Goal: Task Accomplishment & Management: Manage account settings

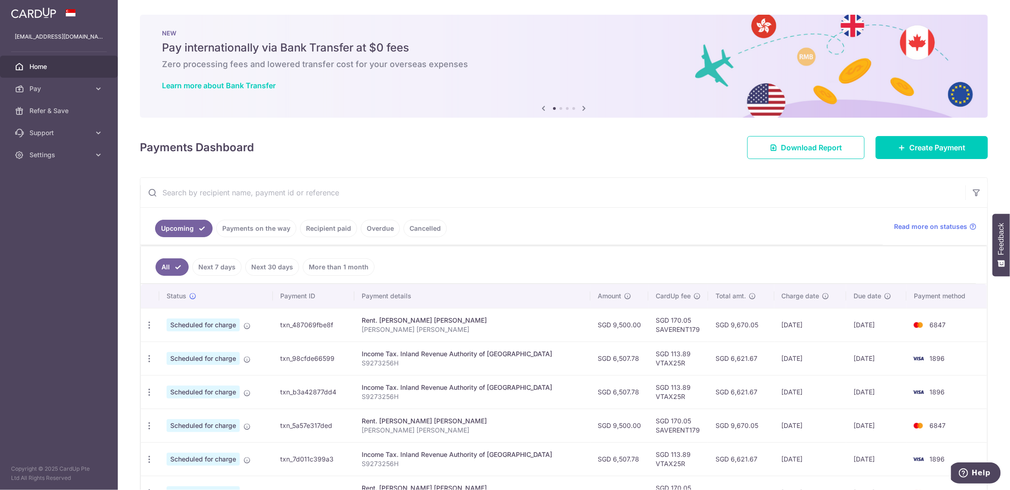
scroll to position [138, 0]
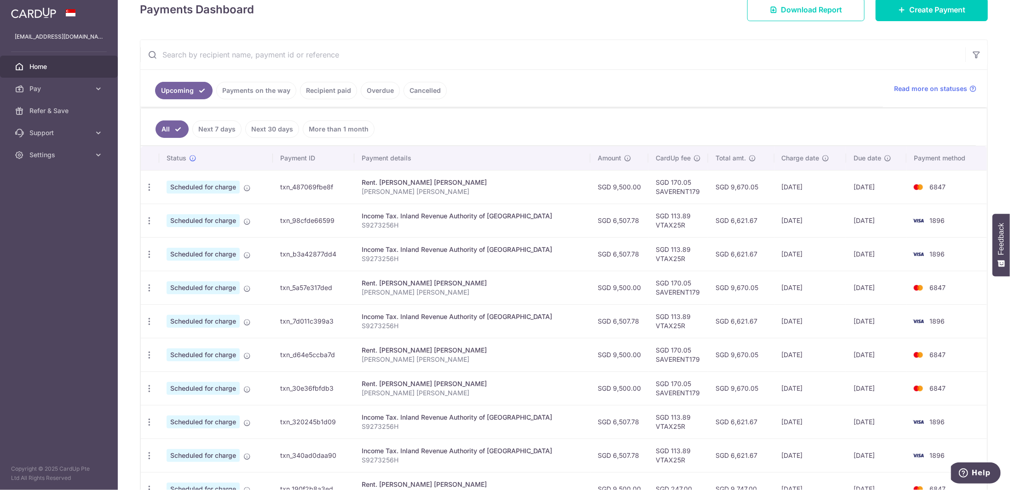
click at [315, 94] on link "Recipient paid" at bounding box center [328, 90] width 57 height 17
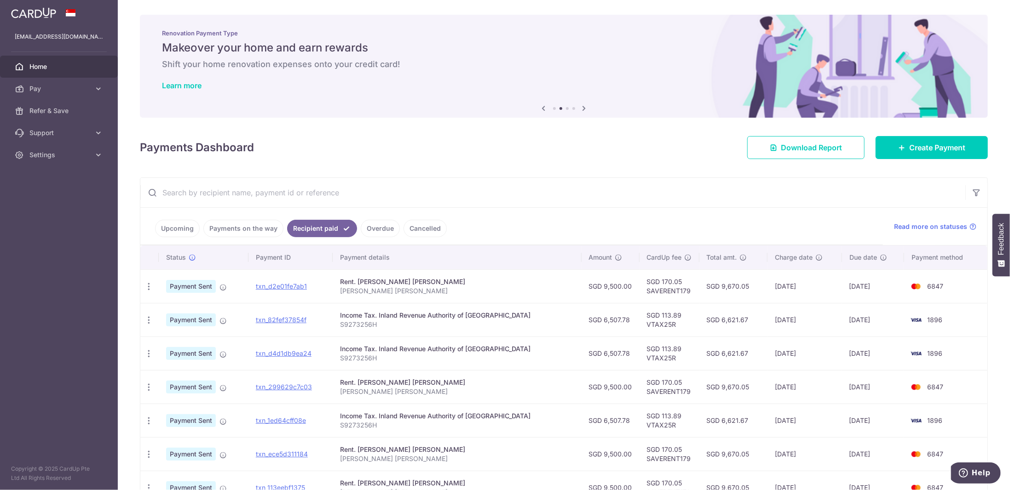
drag, startPoint x: 791, startPoint y: 380, endPoint x: 729, endPoint y: 362, distance: 65.1
click at [729, 362] on tbody "PDF Receipt Payment Sent txn_d2e01fe7ab1 Rent. TING YAN TENG GRACE TING YAN TEN…" at bounding box center [563, 438] width 847 height 336
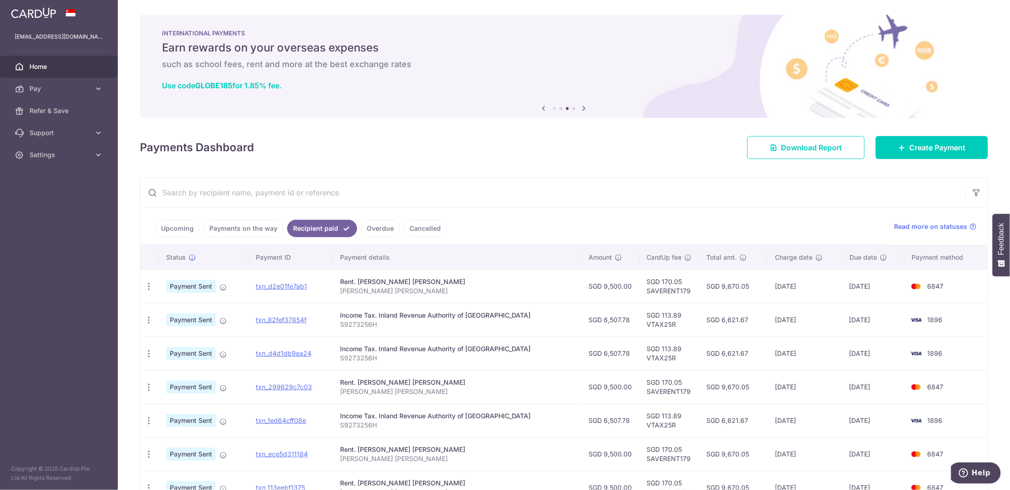
click at [170, 230] on link "Upcoming" at bounding box center [177, 228] width 45 height 17
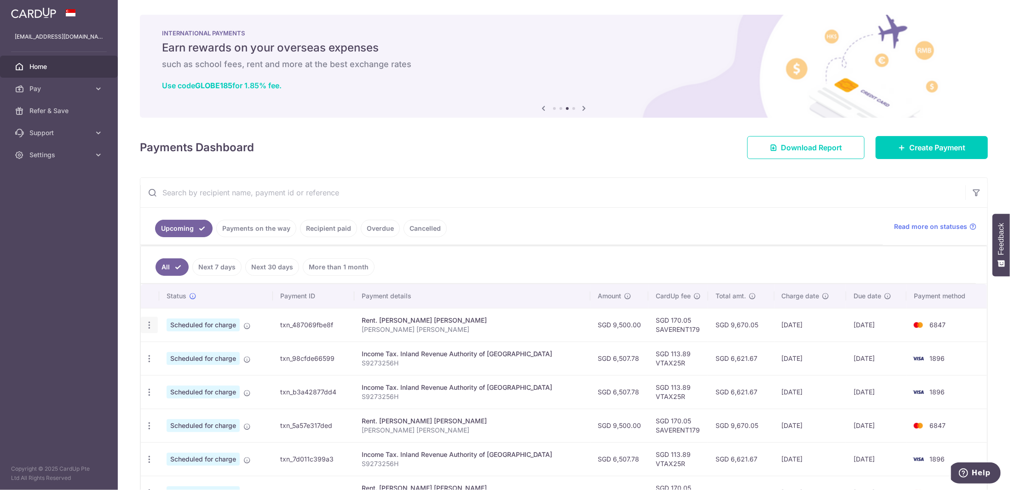
click at [150, 323] on icon "button" at bounding box center [149, 326] width 10 height 10
click at [185, 346] on span "Update payment" at bounding box center [198, 350] width 63 height 11
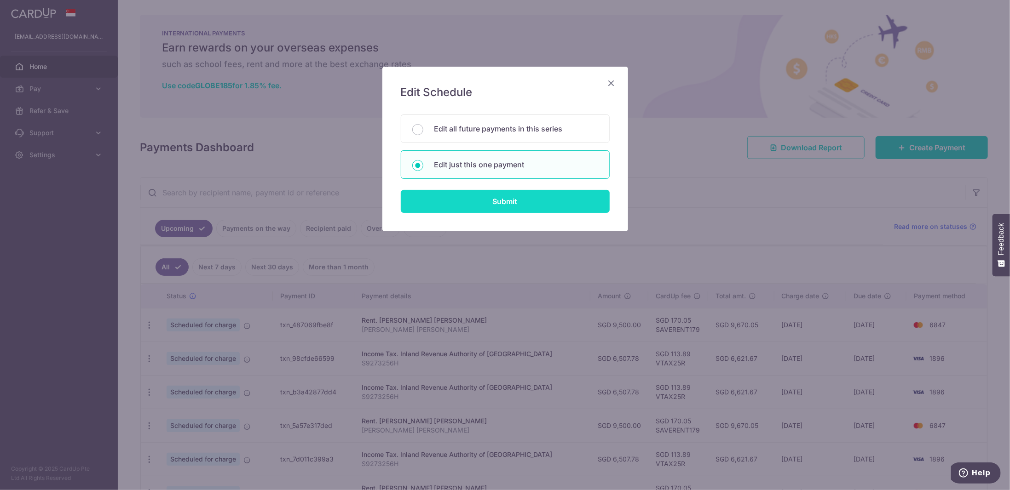
click at [477, 199] on input "Submit" at bounding box center [505, 201] width 209 height 23
radio input "true"
type input "9,500.00"
type input "26/10/2025"
type input "TING YAN TENG GRACE"
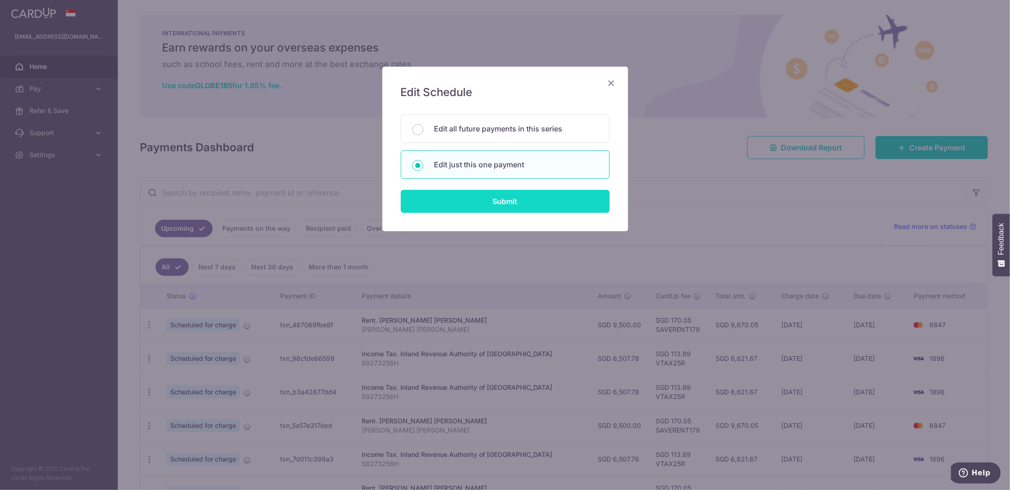
type input "SAVERENT179"
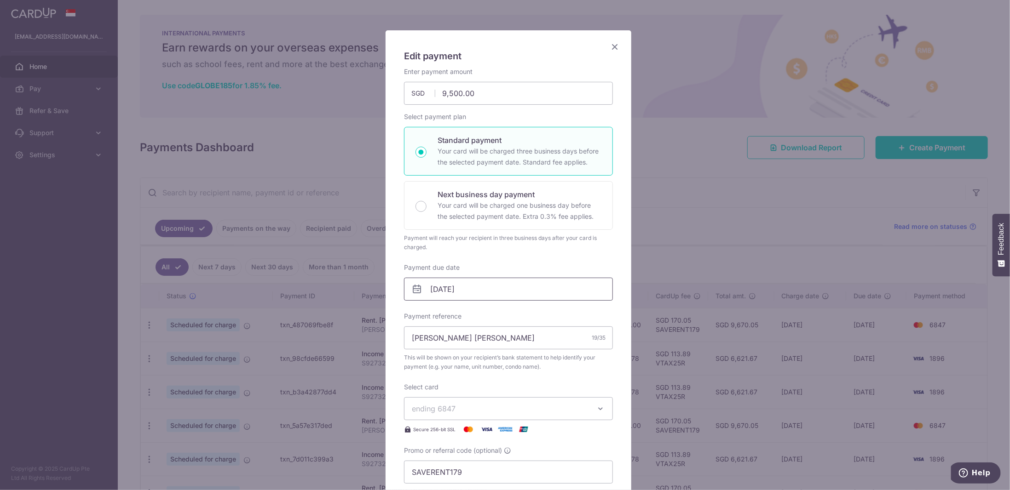
scroll to position [92, 0]
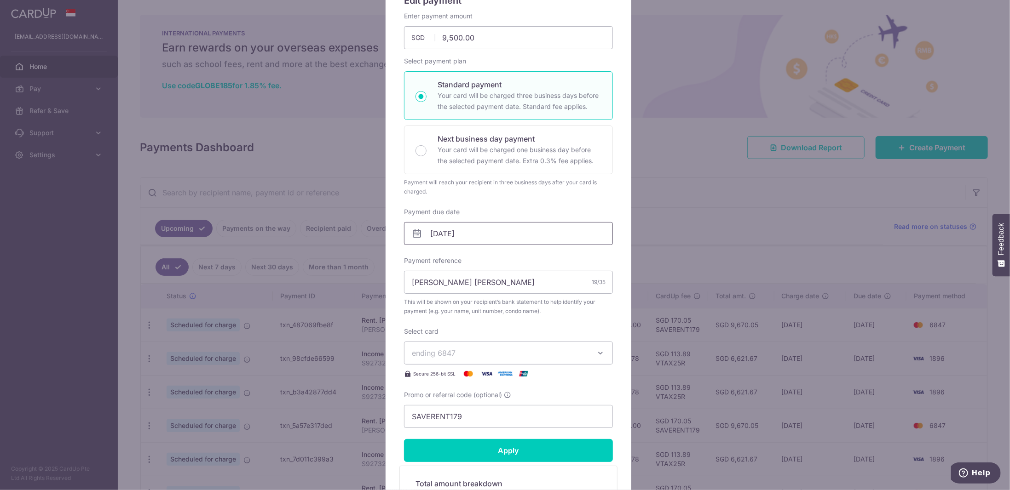
click at [461, 227] on input "26/10/2025" at bounding box center [508, 233] width 209 height 23
click at [418, 253] on div "Prev Next Oct Nov Dec 2025 2026 2027 2028 2029 2030 2031 2032 2033 2034 2035" at bounding box center [474, 258] width 146 height 22
click at [413, 255] on div "Prev Next Oct Nov Dec 2025 2026 2027 2028 2029 2030 2031 2032 2033 2034 2035" at bounding box center [474, 258] width 146 height 22
click at [416, 259] on div "Prev Next Oct Nov Dec 2025 2026 2027 2028 2029 2030 2031 2032 2033 2034 2035" at bounding box center [474, 258] width 146 height 22
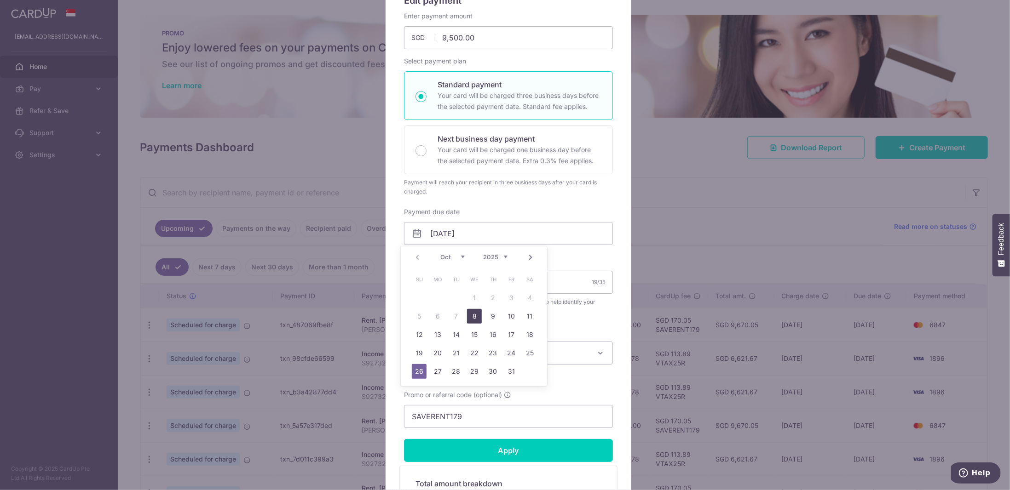
click at [470, 314] on link "8" at bounding box center [474, 316] width 15 height 15
type input "08/10/2025"
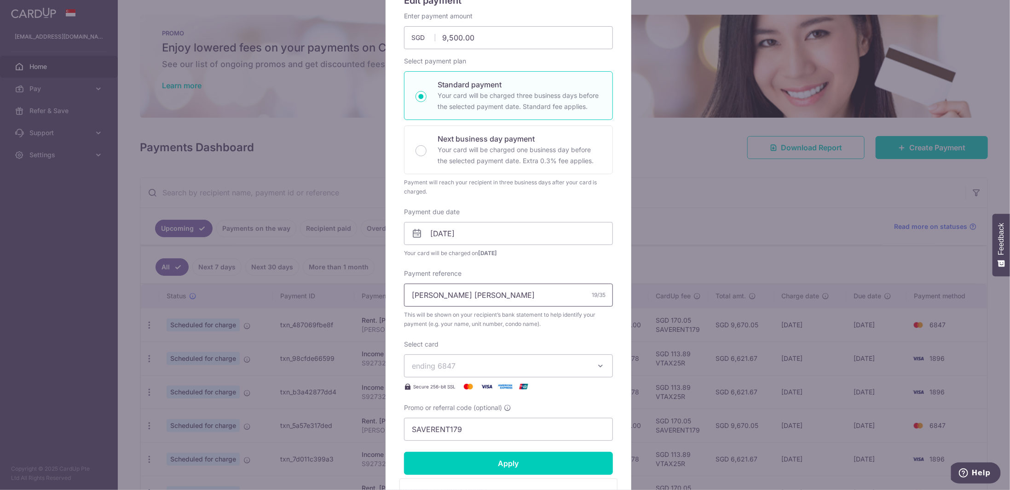
scroll to position [184, 0]
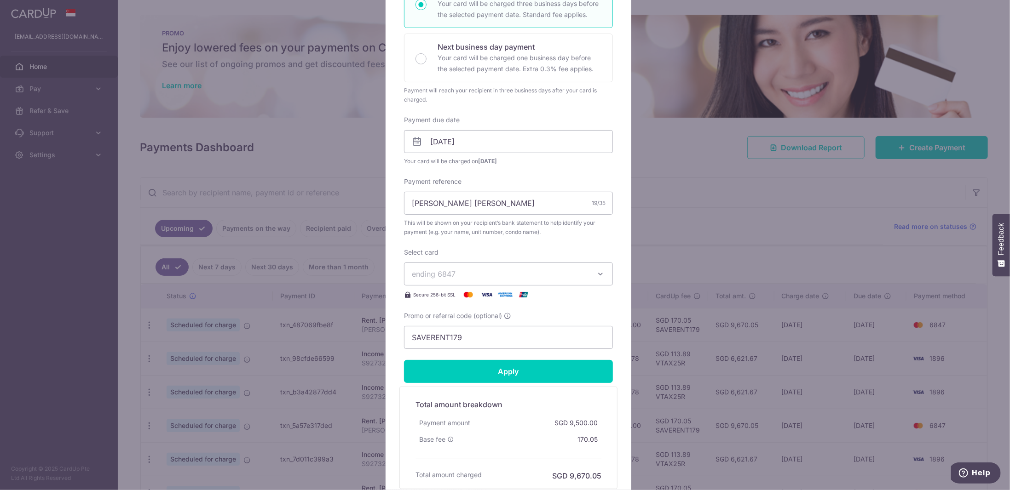
click at [457, 278] on span "ending 6847" at bounding box center [500, 274] width 177 height 11
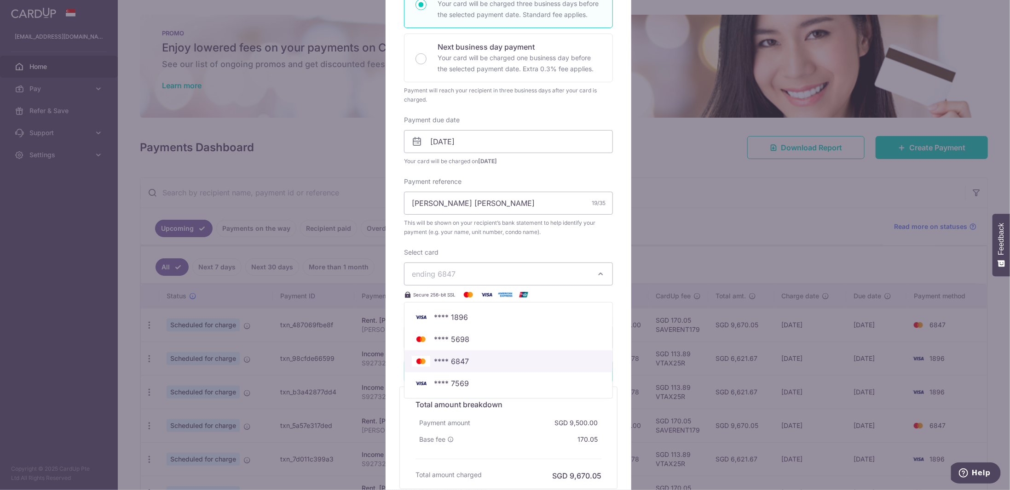
scroll to position [230, 0]
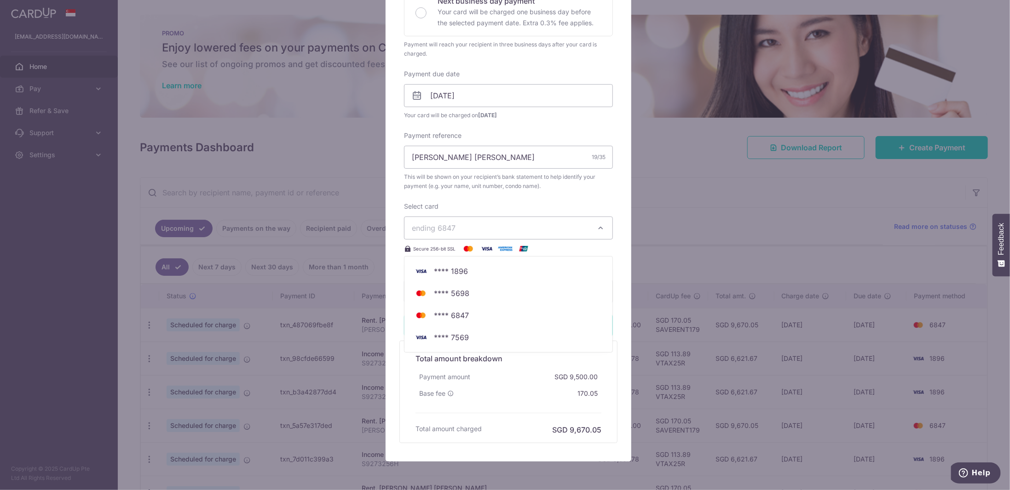
click at [365, 245] on div "Edit payment By clicking apply, you will make changes to all payments to TING Y…" at bounding box center [505, 245] width 1010 height 490
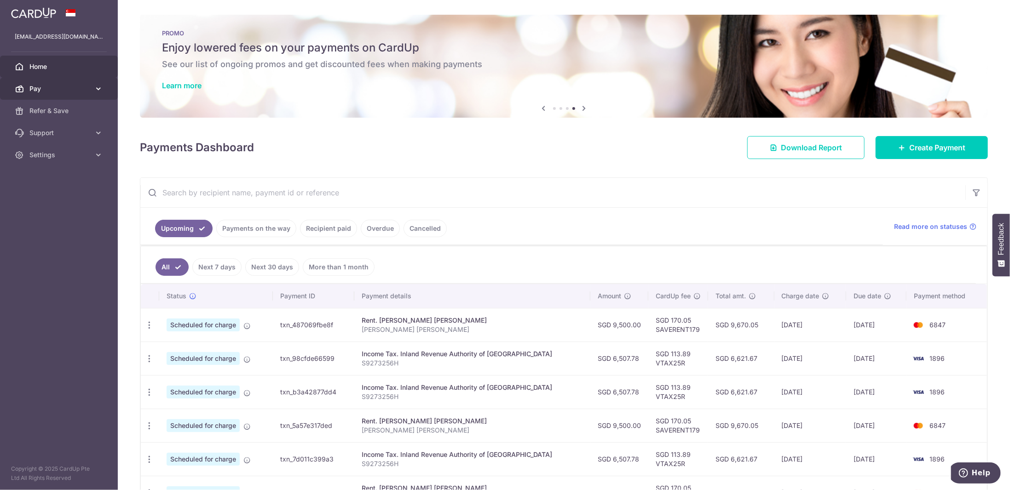
click at [67, 96] on link "Pay" at bounding box center [59, 89] width 118 height 22
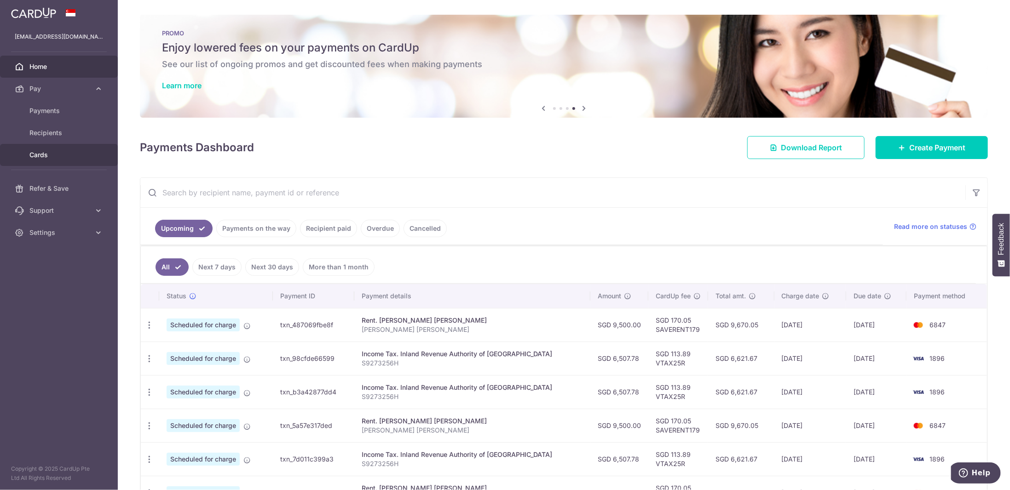
click at [60, 151] on span "Cards" at bounding box center [59, 154] width 61 height 9
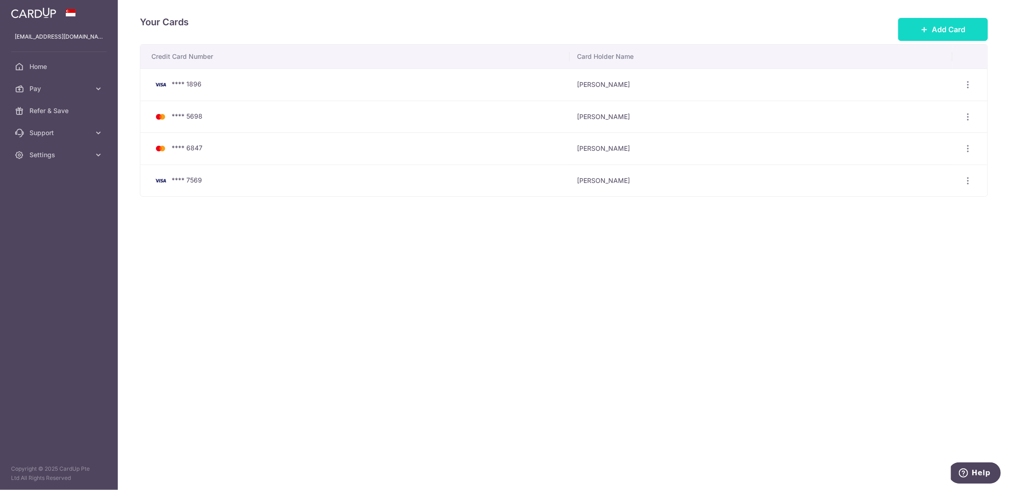
click at [937, 34] on span "Add Card" at bounding box center [949, 29] width 34 height 11
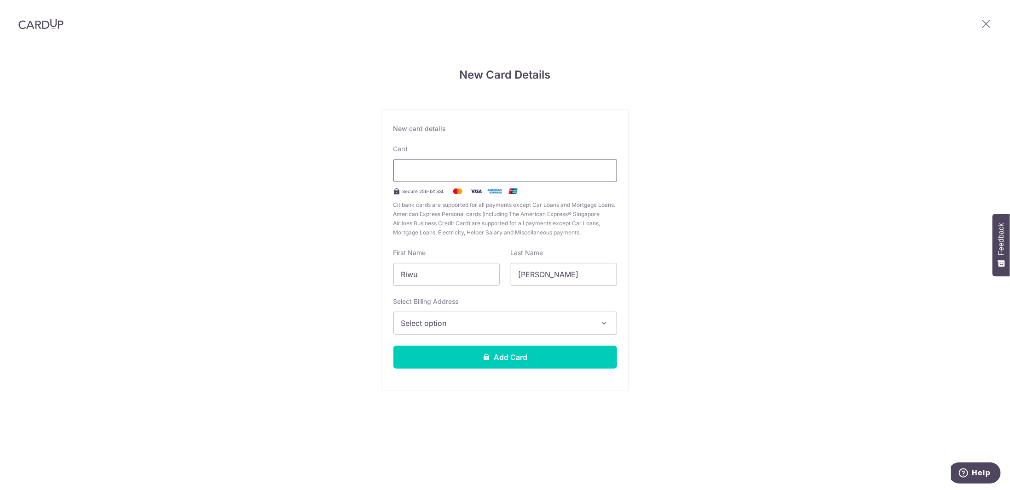
click at [444, 177] on div at bounding box center [505, 170] width 224 height 23
click at [470, 325] on span "Select option" at bounding box center [496, 323] width 191 height 11
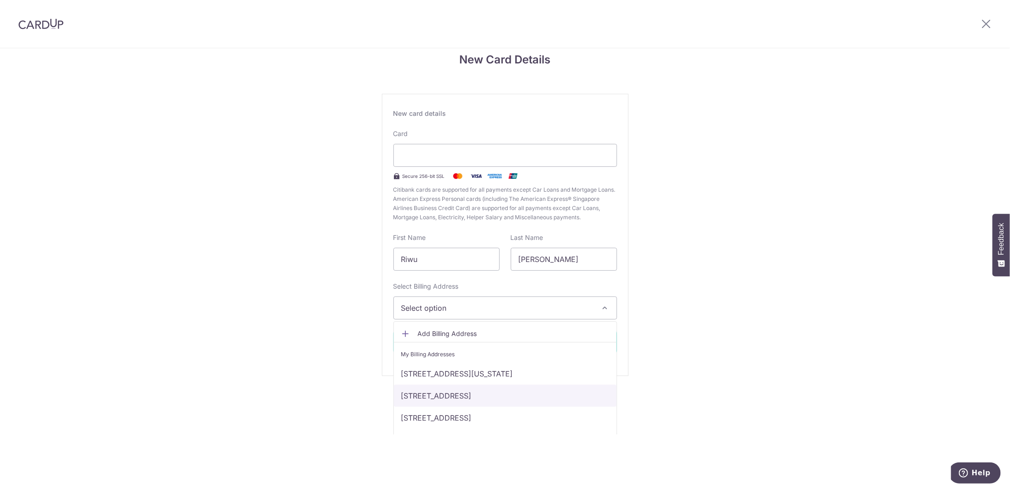
scroll to position [35, 0]
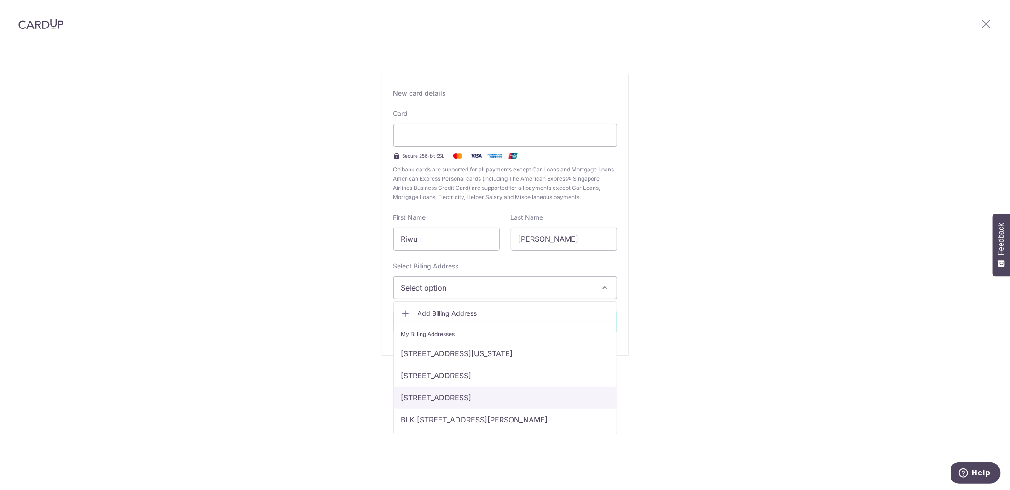
click at [444, 392] on link "1 Pearl Bank, #36-11, Singapore, Singapore, Singapore-169016" at bounding box center [505, 398] width 223 height 22
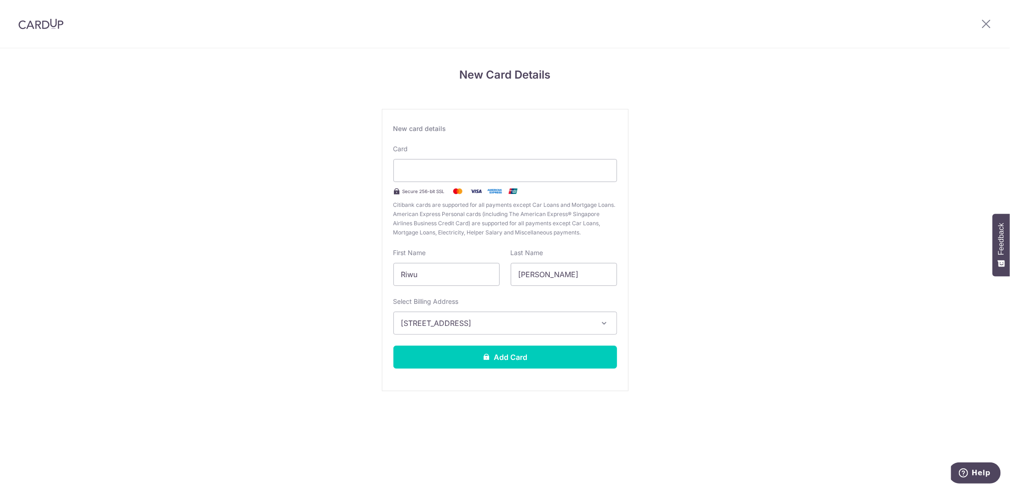
scroll to position [0, 0]
click at [495, 352] on button "Add Card" at bounding box center [505, 357] width 224 height 23
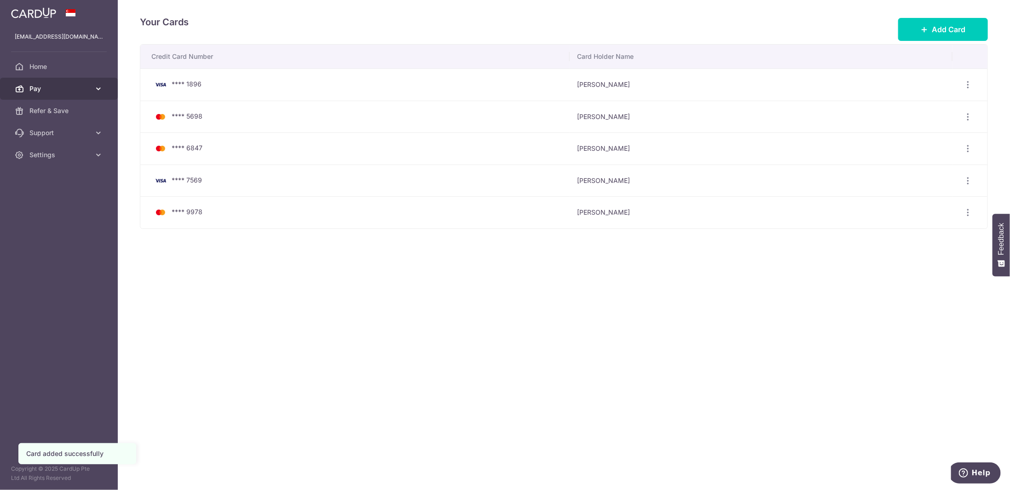
click at [58, 92] on span "Pay" at bounding box center [59, 88] width 61 height 9
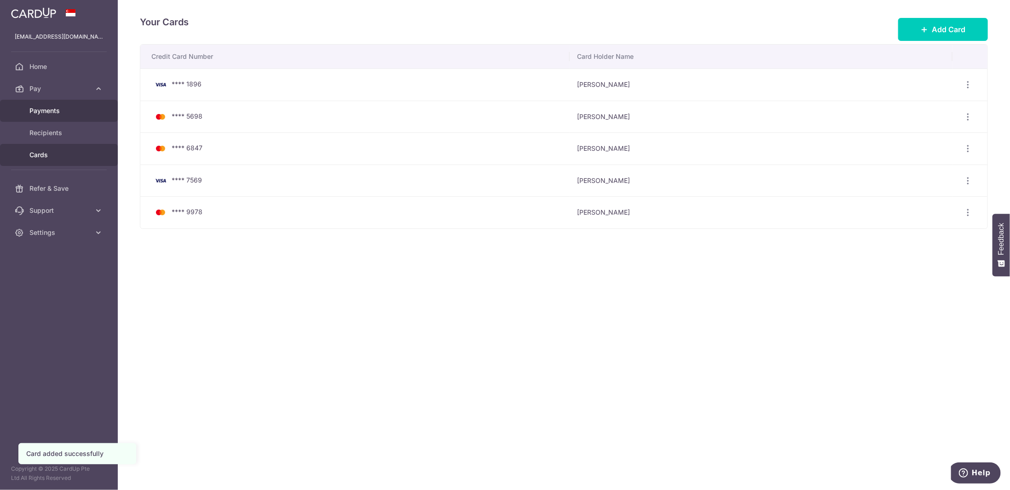
click at [58, 114] on span "Payments" at bounding box center [59, 110] width 61 height 9
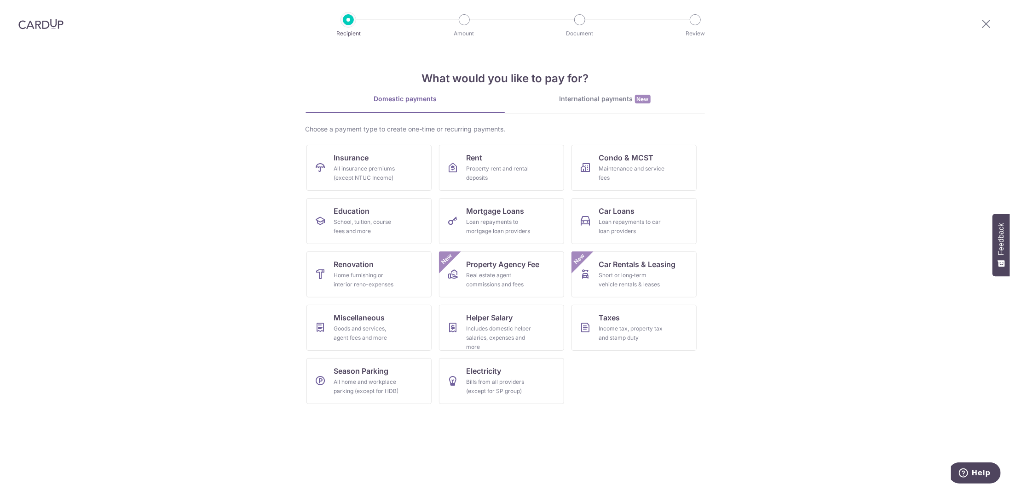
click at [40, 32] on div at bounding box center [41, 24] width 82 height 48
click at [42, 27] on img at bounding box center [40, 23] width 45 height 11
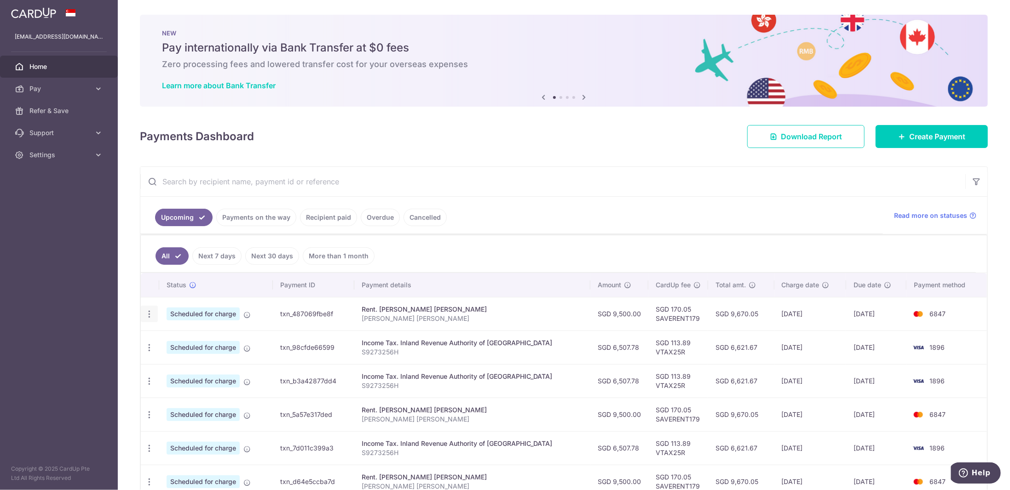
click at [148, 311] on icon "button" at bounding box center [149, 315] width 10 height 10
click at [183, 334] on span "Update payment" at bounding box center [198, 339] width 63 height 11
radio input "true"
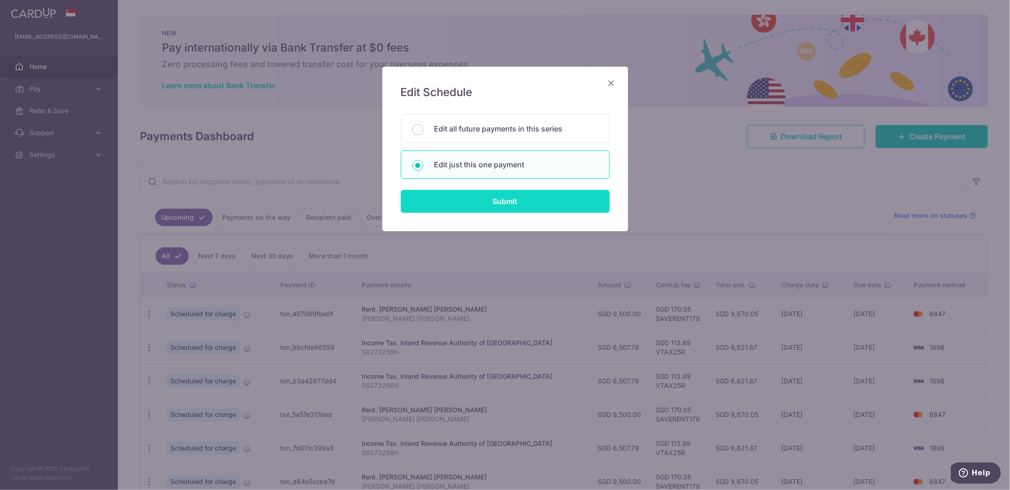
click at [503, 197] on input "Submit" at bounding box center [505, 201] width 209 height 23
radio input "true"
type input "9,500.00"
type input "26/10/2025"
type input "TING YAN TENG GRACE"
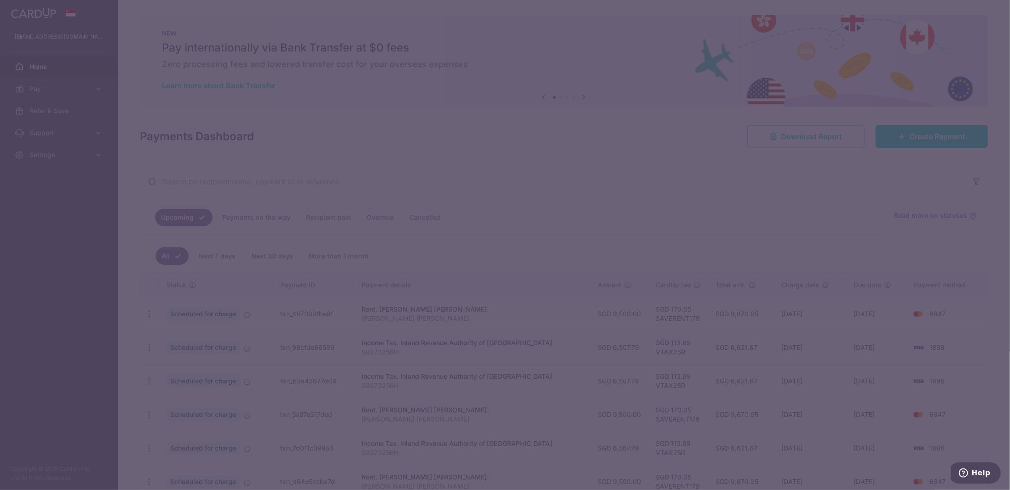
type input "SAVERENT179"
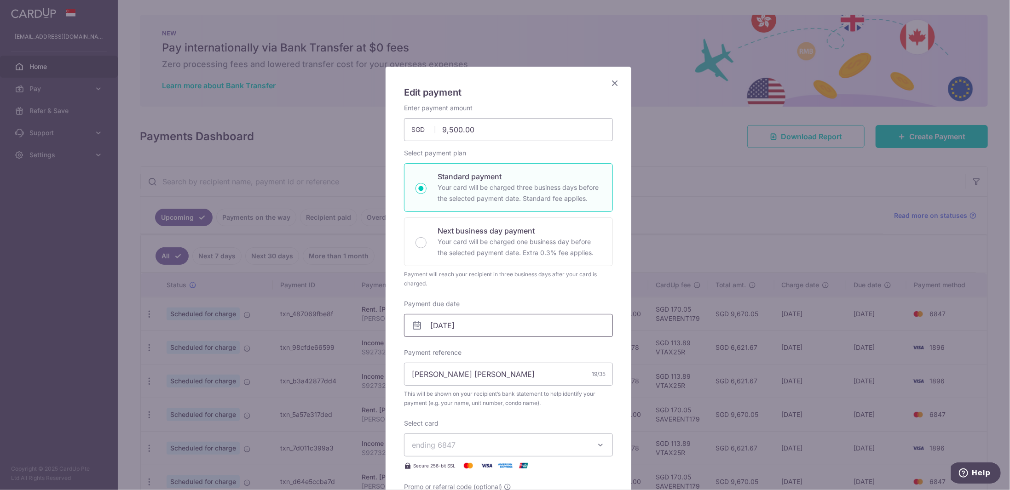
click at [453, 324] on input "26/10/2025" at bounding box center [508, 325] width 209 height 23
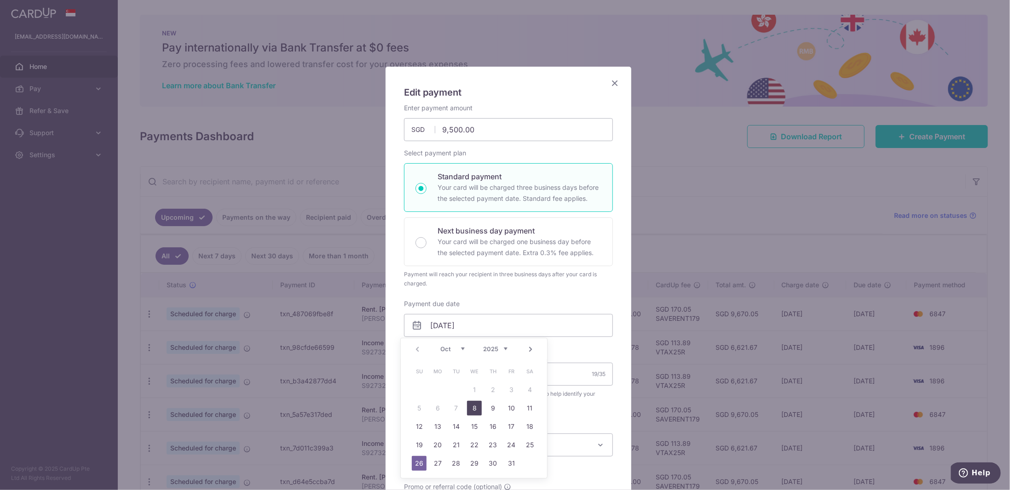
click at [470, 407] on link "8" at bounding box center [474, 408] width 15 height 15
type input "08/10/2025"
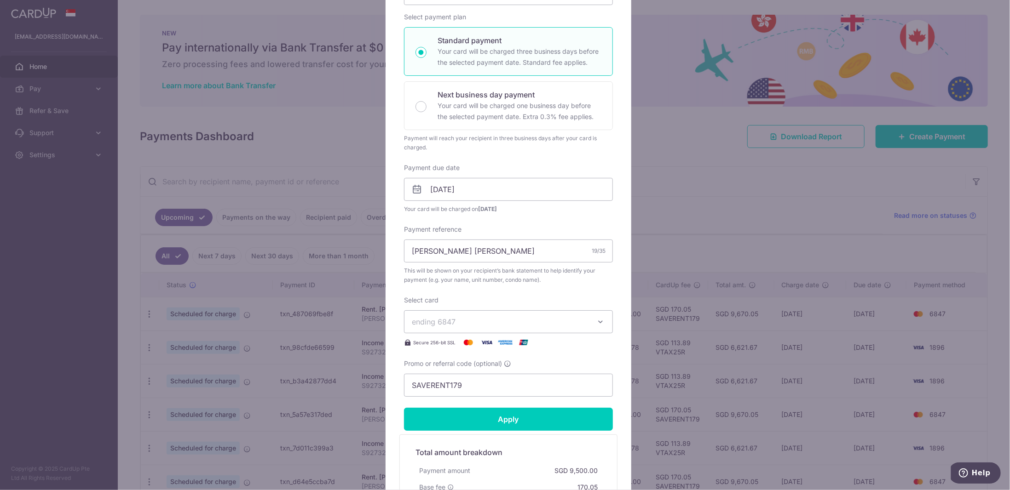
scroll to position [138, 0]
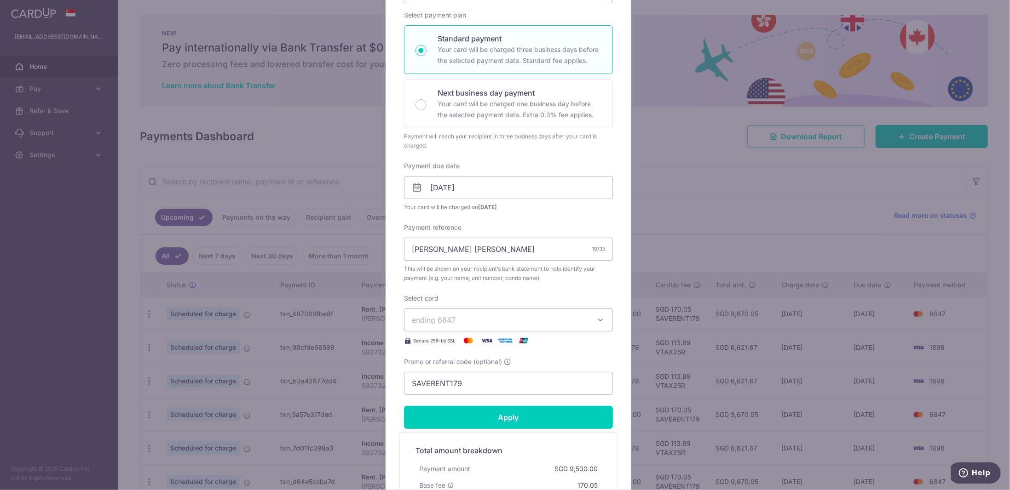
click at [461, 320] on span "ending 6847" at bounding box center [500, 320] width 177 height 11
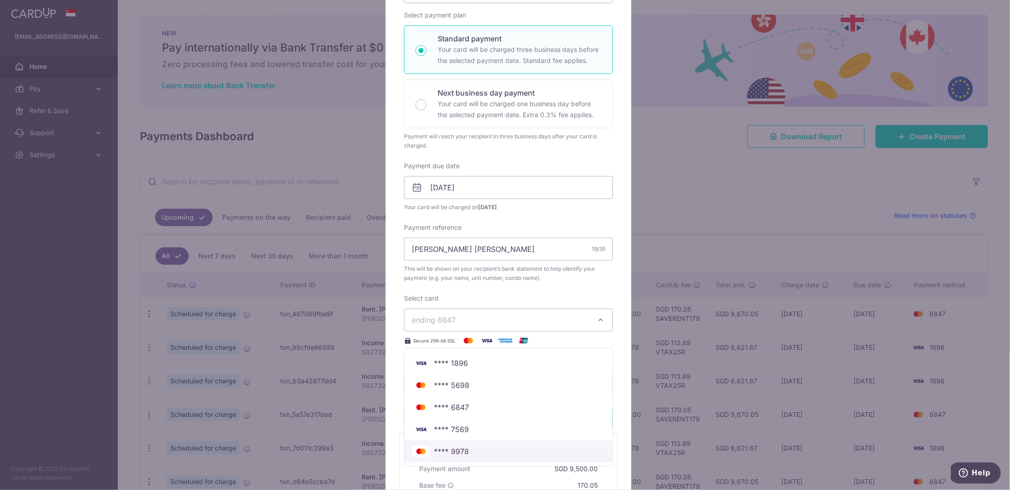
click at [457, 447] on span "**** 9978" at bounding box center [451, 451] width 35 height 11
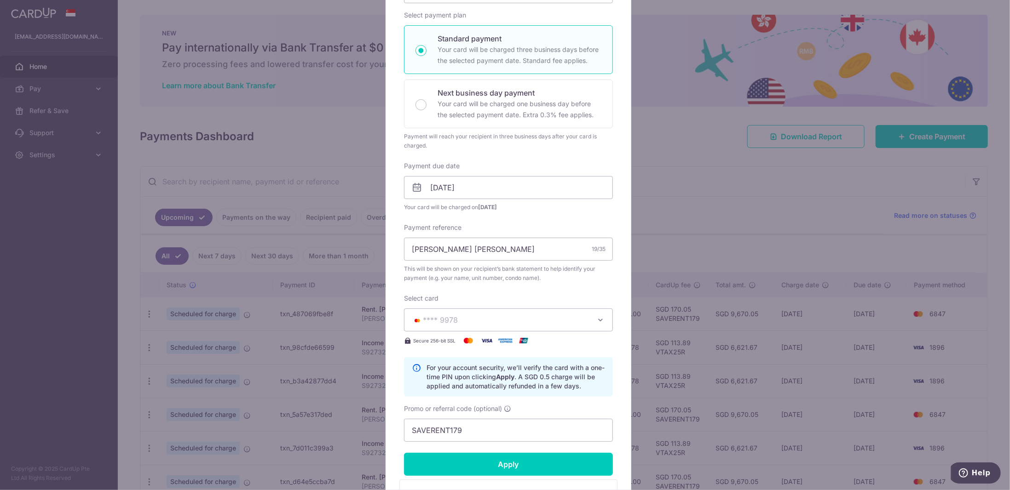
scroll to position [230, 0]
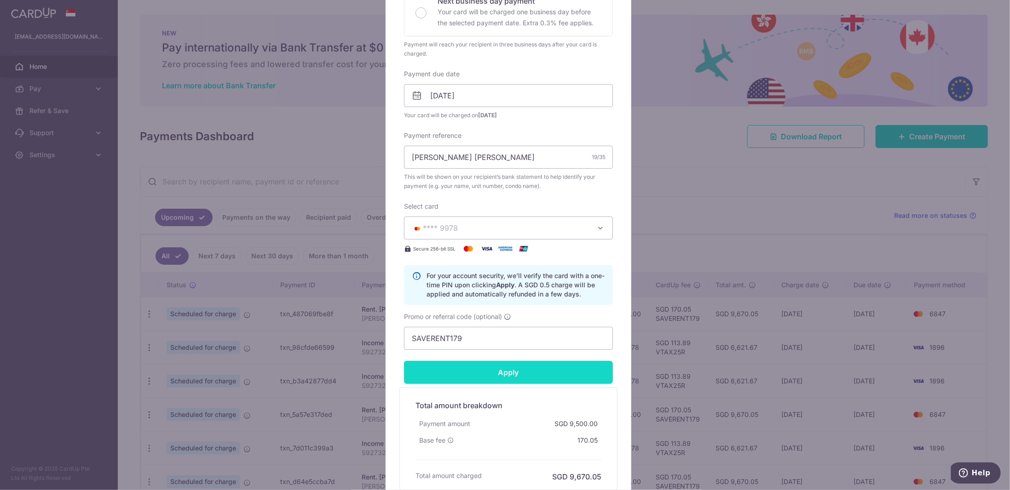
click at [503, 374] on input "Apply" at bounding box center [508, 372] width 209 height 23
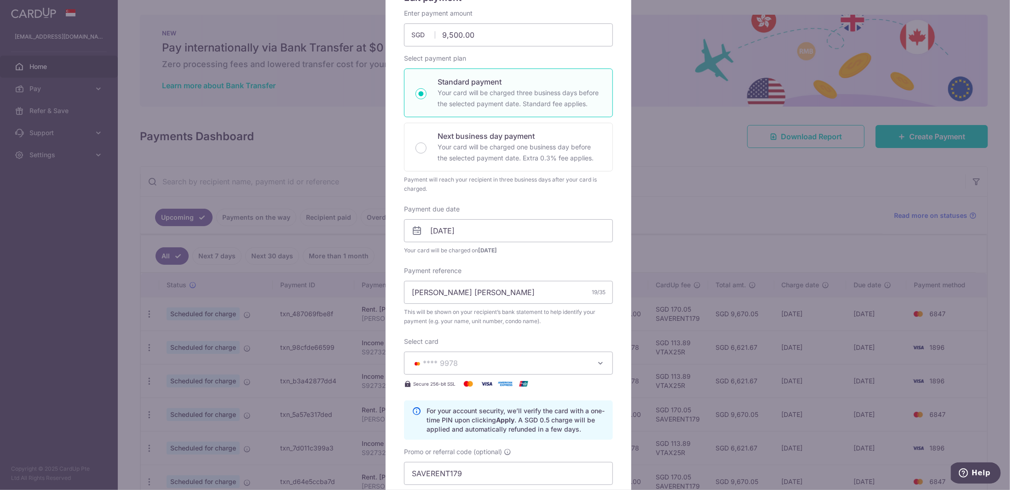
scroll to position [46, 0]
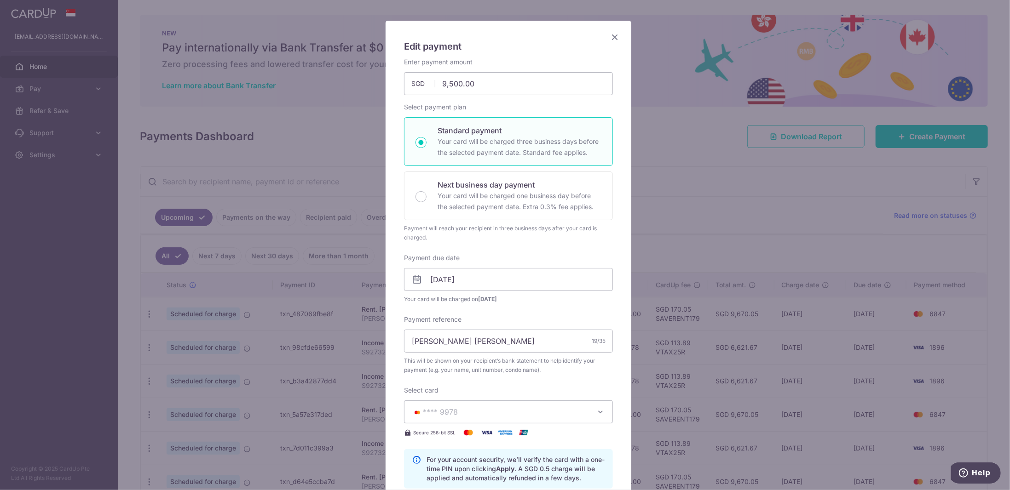
type input "Successfully Applied"
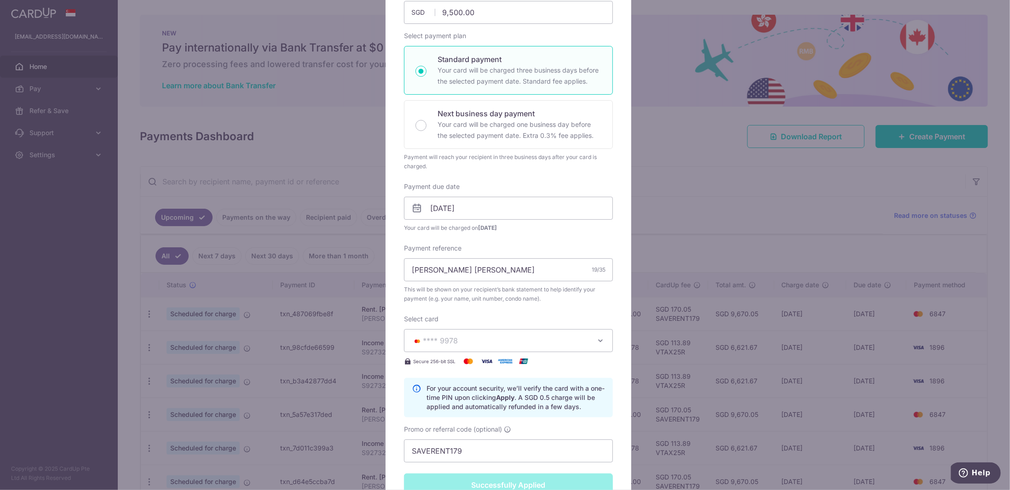
scroll to position [0, 0]
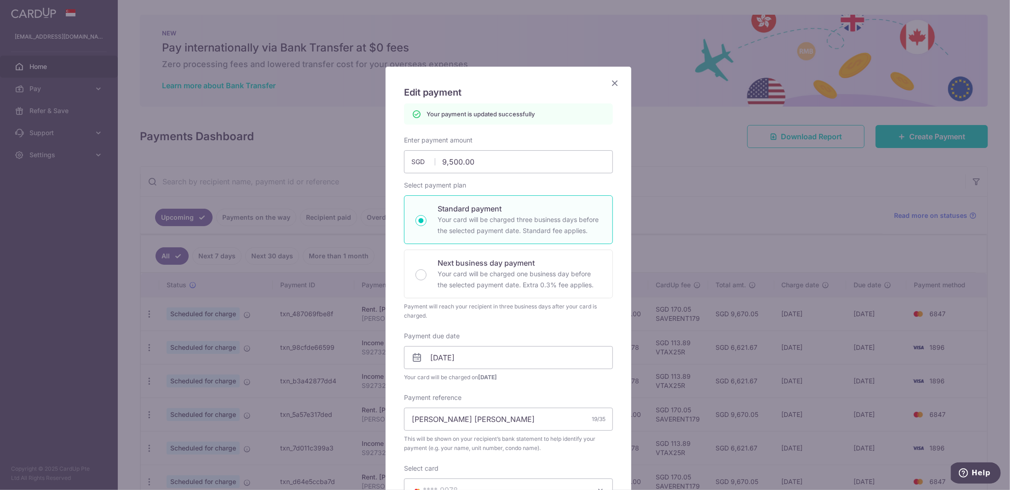
click at [611, 81] on icon "Close" at bounding box center [614, 83] width 11 height 12
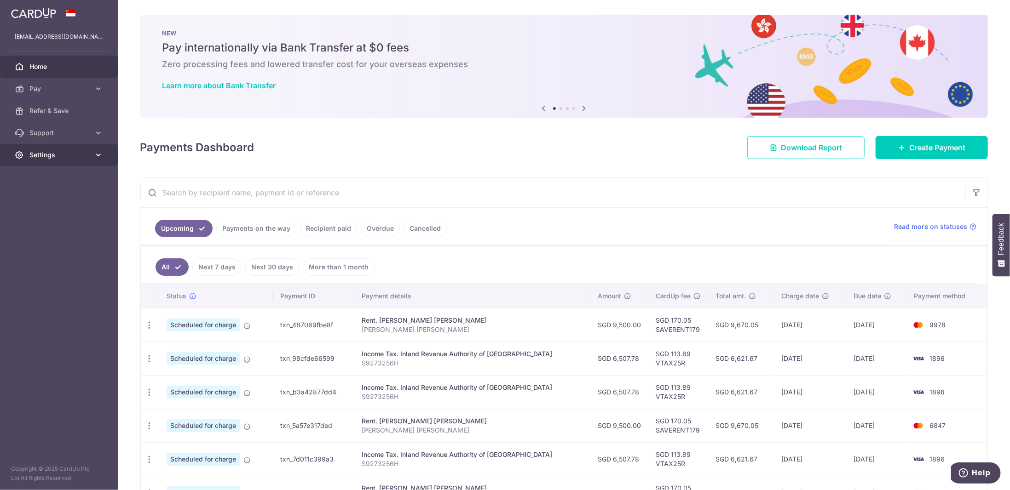
click at [75, 162] on link "Settings" at bounding box center [59, 155] width 118 height 22
click at [58, 195] on span "Logout" at bounding box center [59, 199] width 61 height 9
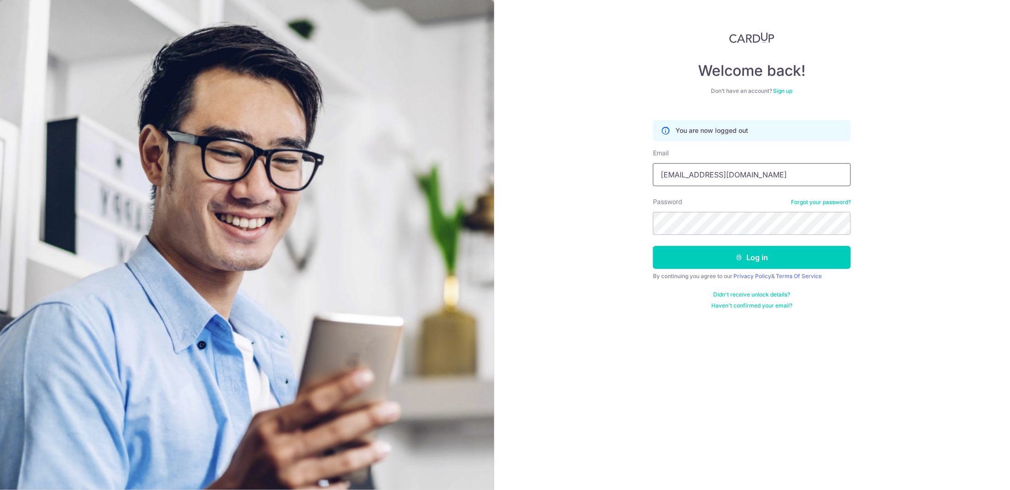
click at [695, 164] on input "[EMAIL_ADDRESS][DOMAIN_NAME]" at bounding box center [752, 174] width 198 height 23
type input "[EMAIL_ADDRESS][DOMAIN_NAME]"
click at [749, 257] on button "Log in" at bounding box center [752, 257] width 198 height 23
